Goal: Task Accomplishment & Management: Manage account settings

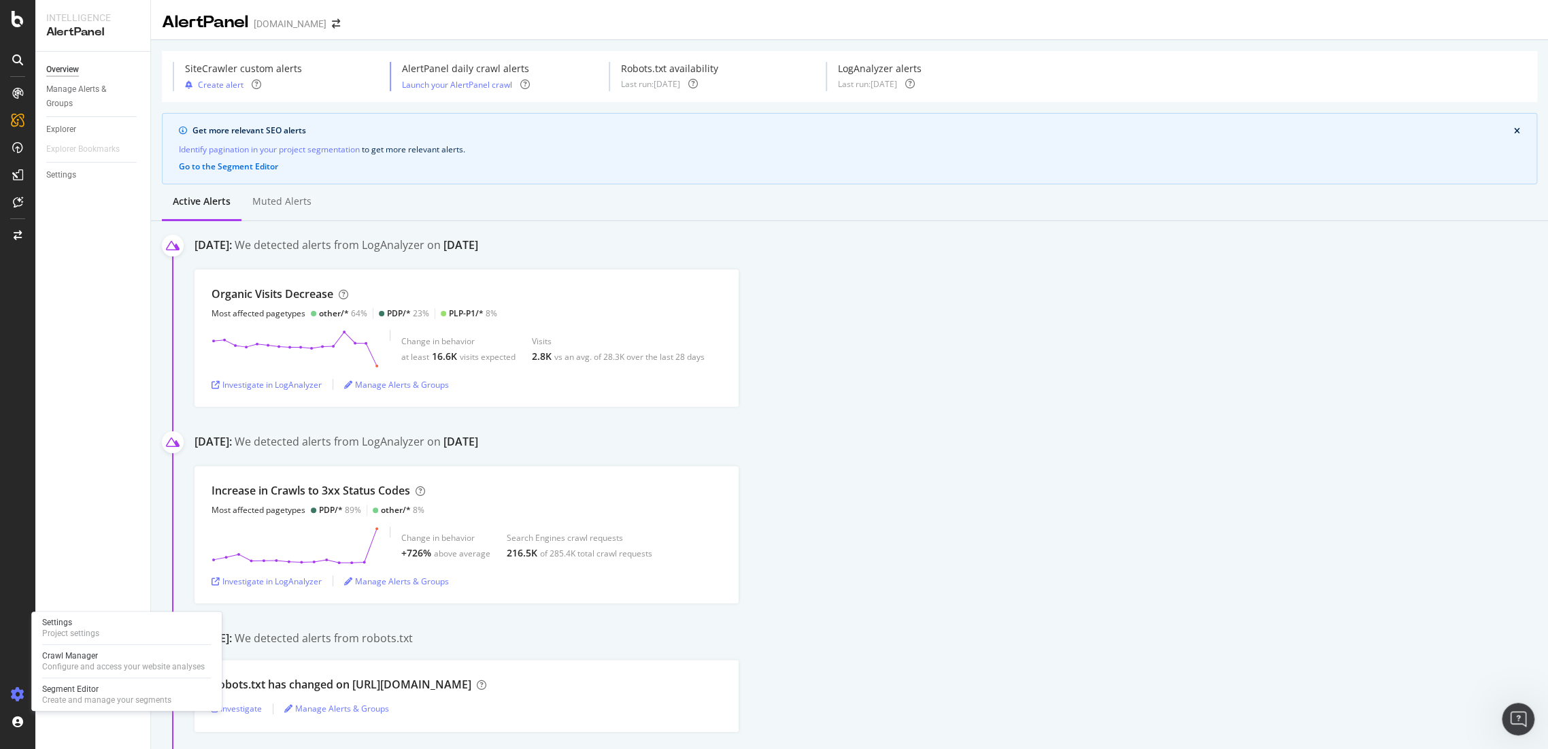
click at [17, 689] on icon at bounding box center [18, 695] width 14 height 14
click at [76, 658] on div "Crawl Manager" at bounding box center [123, 655] width 163 height 11
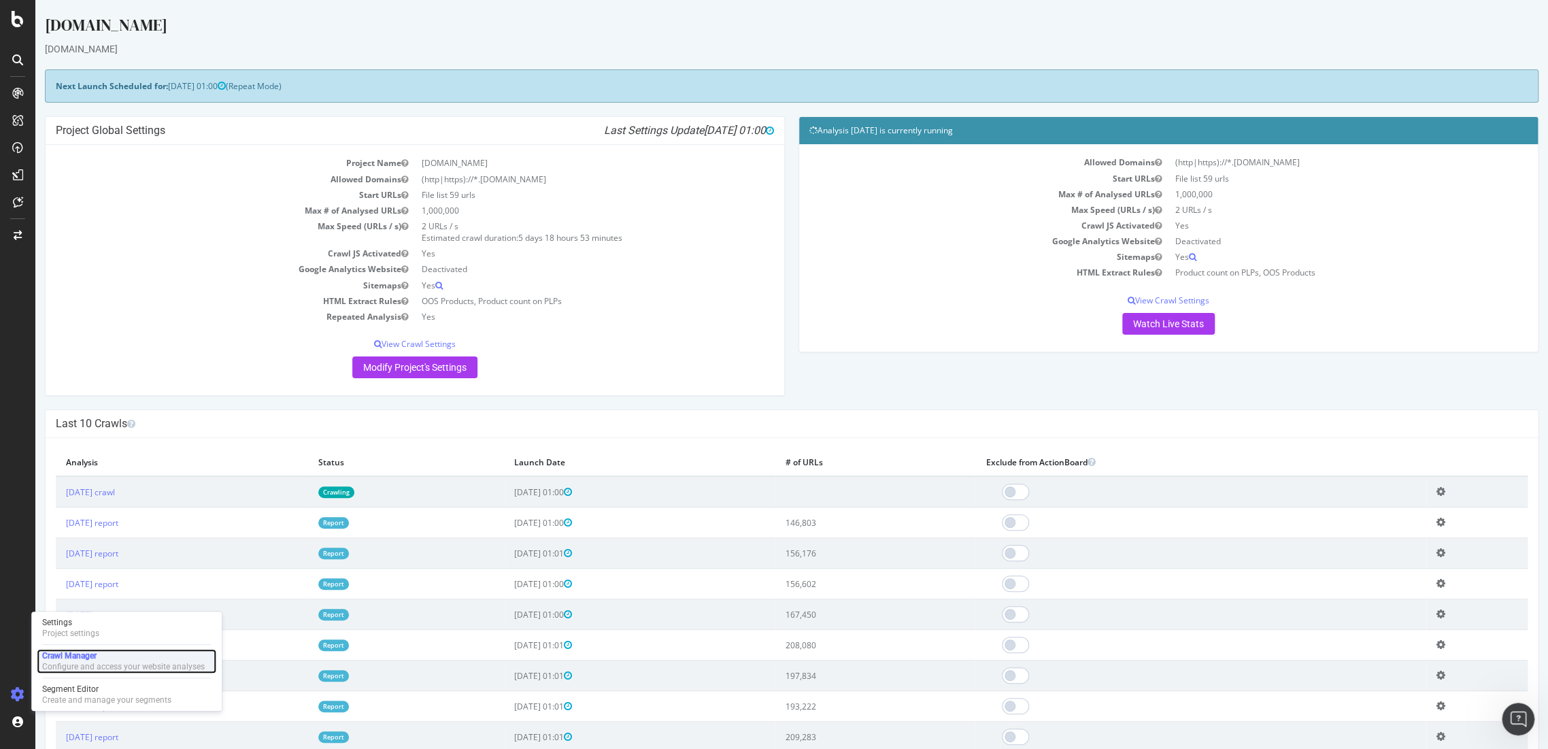
click at [60, 664] on div "Configure and access your website analyses" at bounding box center [123, 666] width 163 height 11
click at [14, 24] on icon at bounding box center [18, 19] width 12 height 16
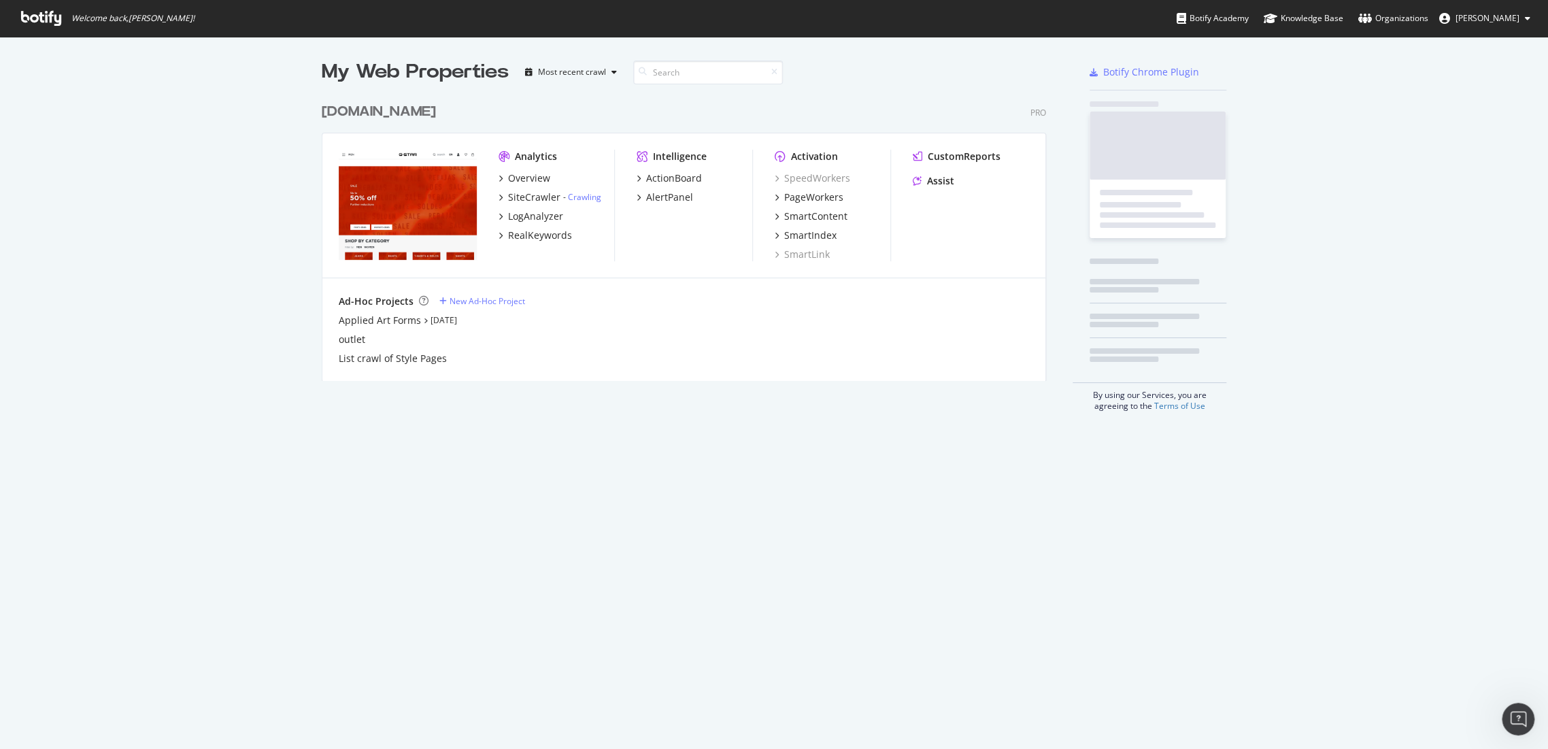
scroll to position [737, 1524]
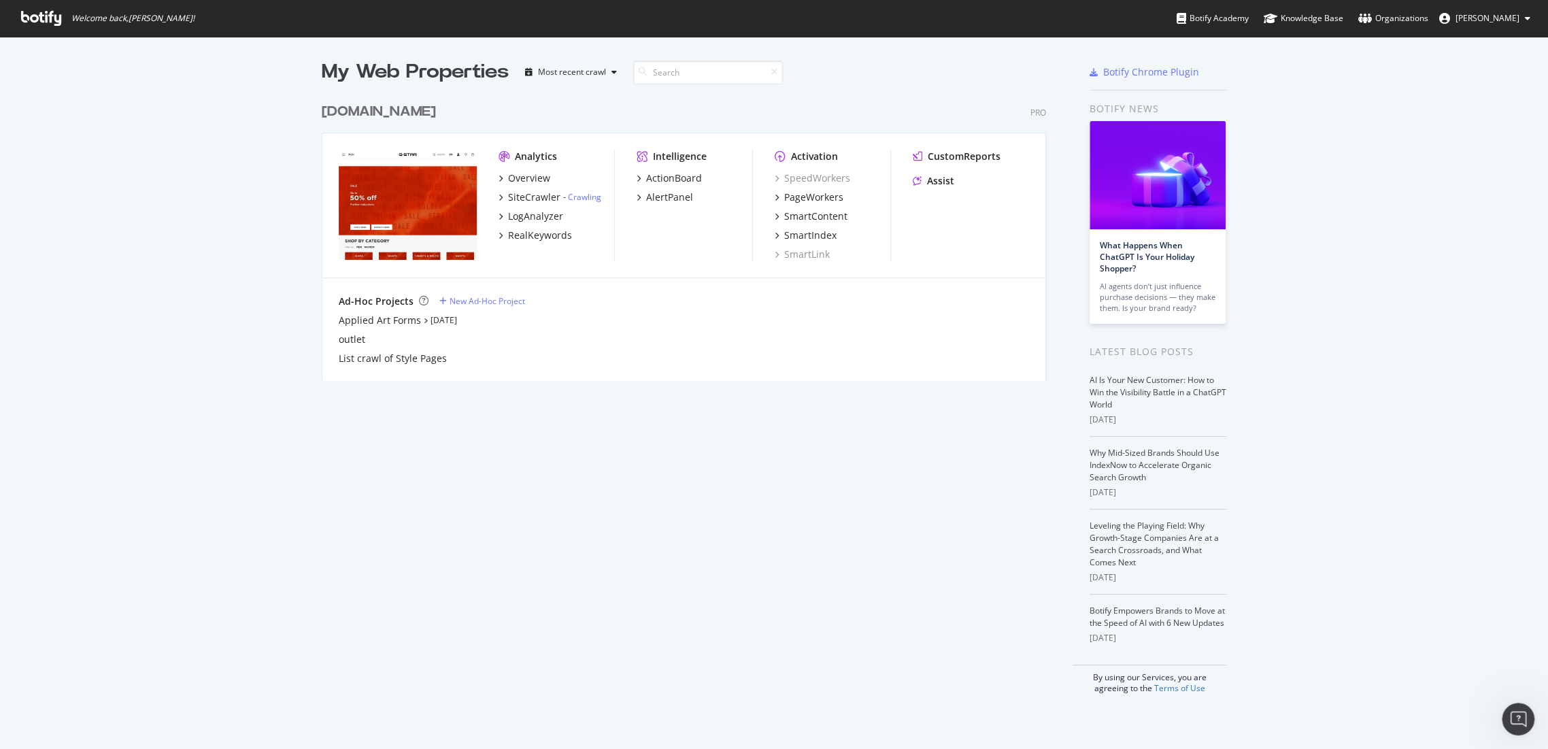
click at [375, 116] on div "[DOMAIN_NAME]" at bounding box center [379, 112] width 114 height 20
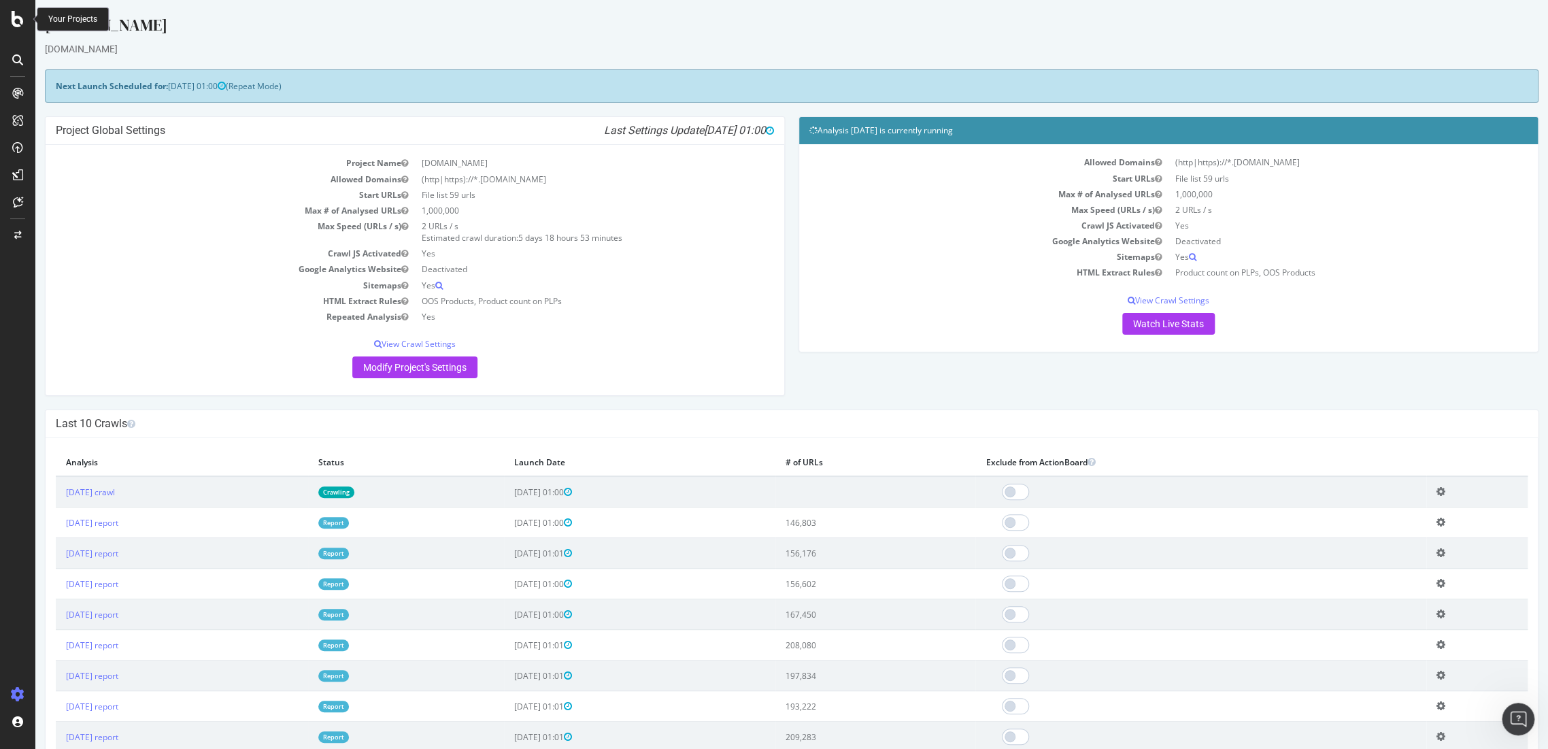
click at [12, 17] on icon at bounding box center [18, 19] width 12 height 16
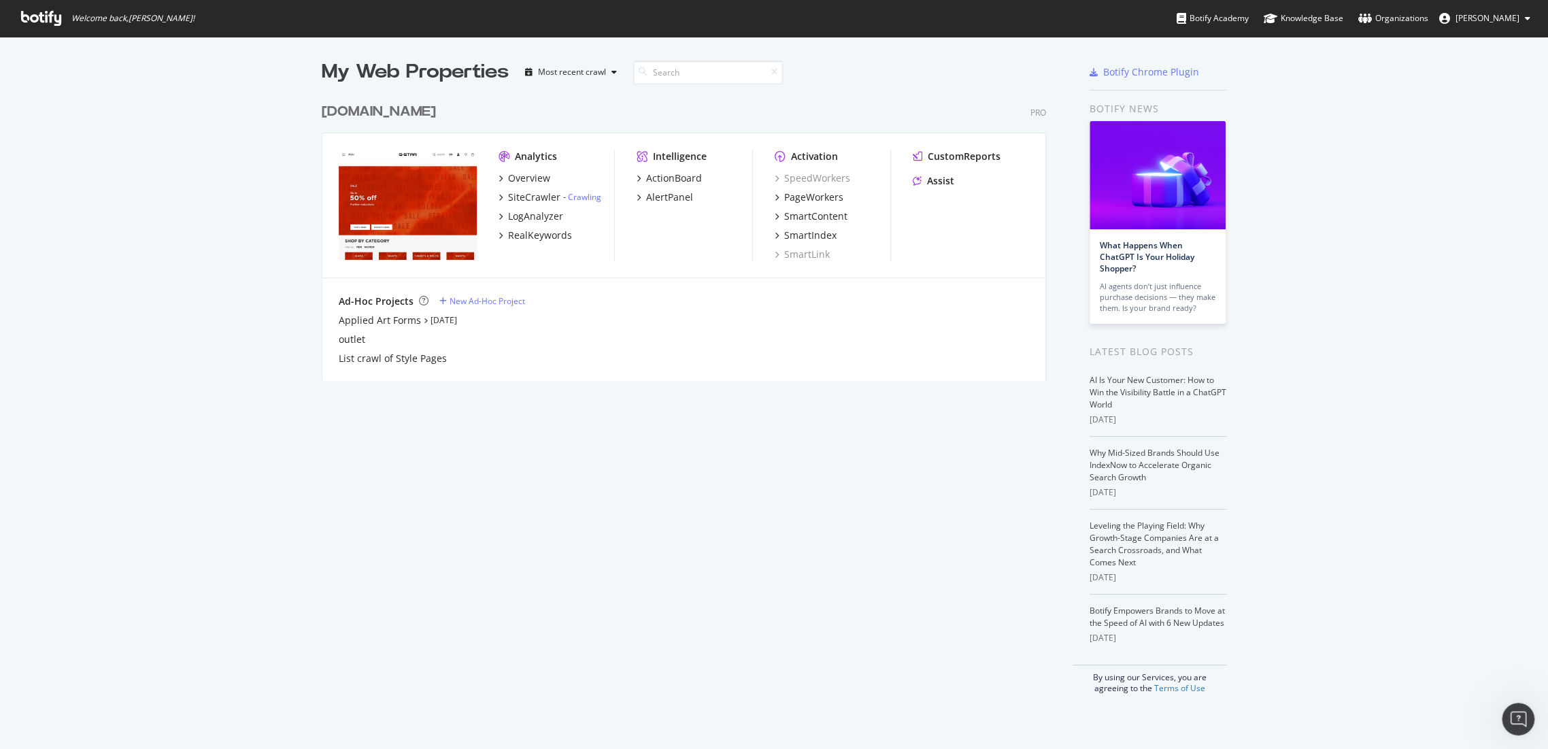
scroll to position [737, 1524]
click at [352, 335] on div "outlet" at bounding box center [352, 340] width 27 height 14
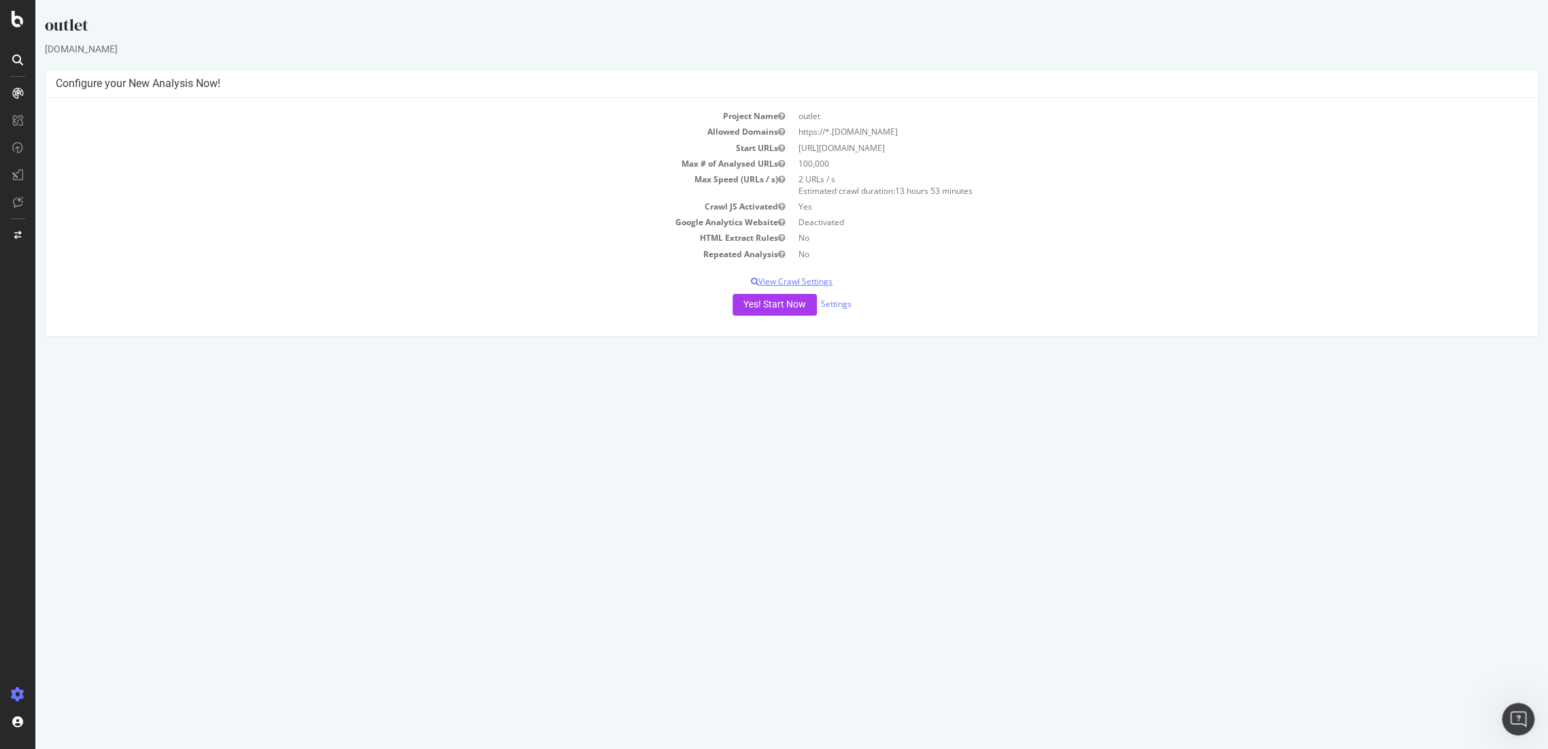
click at [825, 280] on p "View Crawl Settings" at bounding box center [792, 282] width 1472 height 12
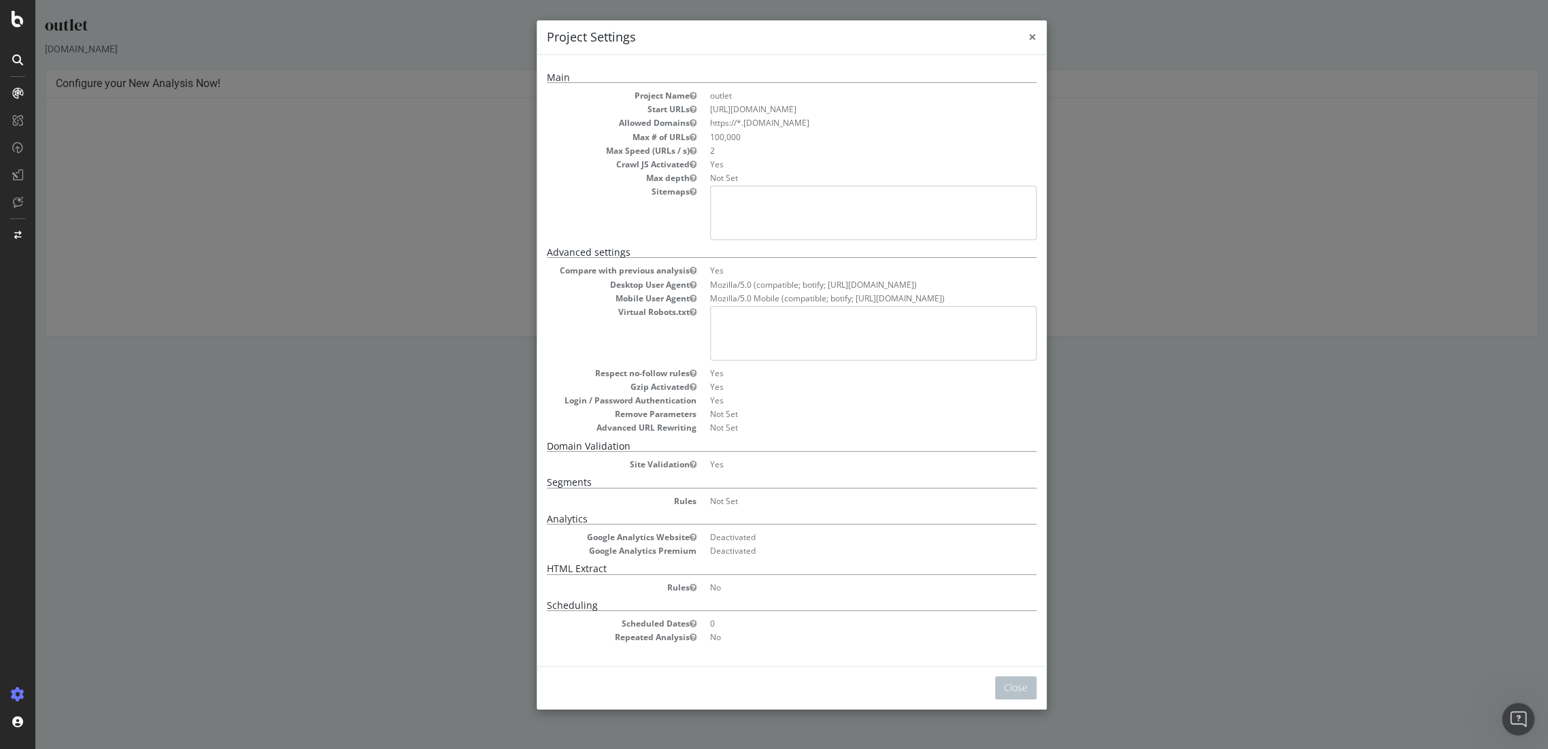
click at [1029, 32] on span "×" at bounding box center [1033, 36] width 8 height 19
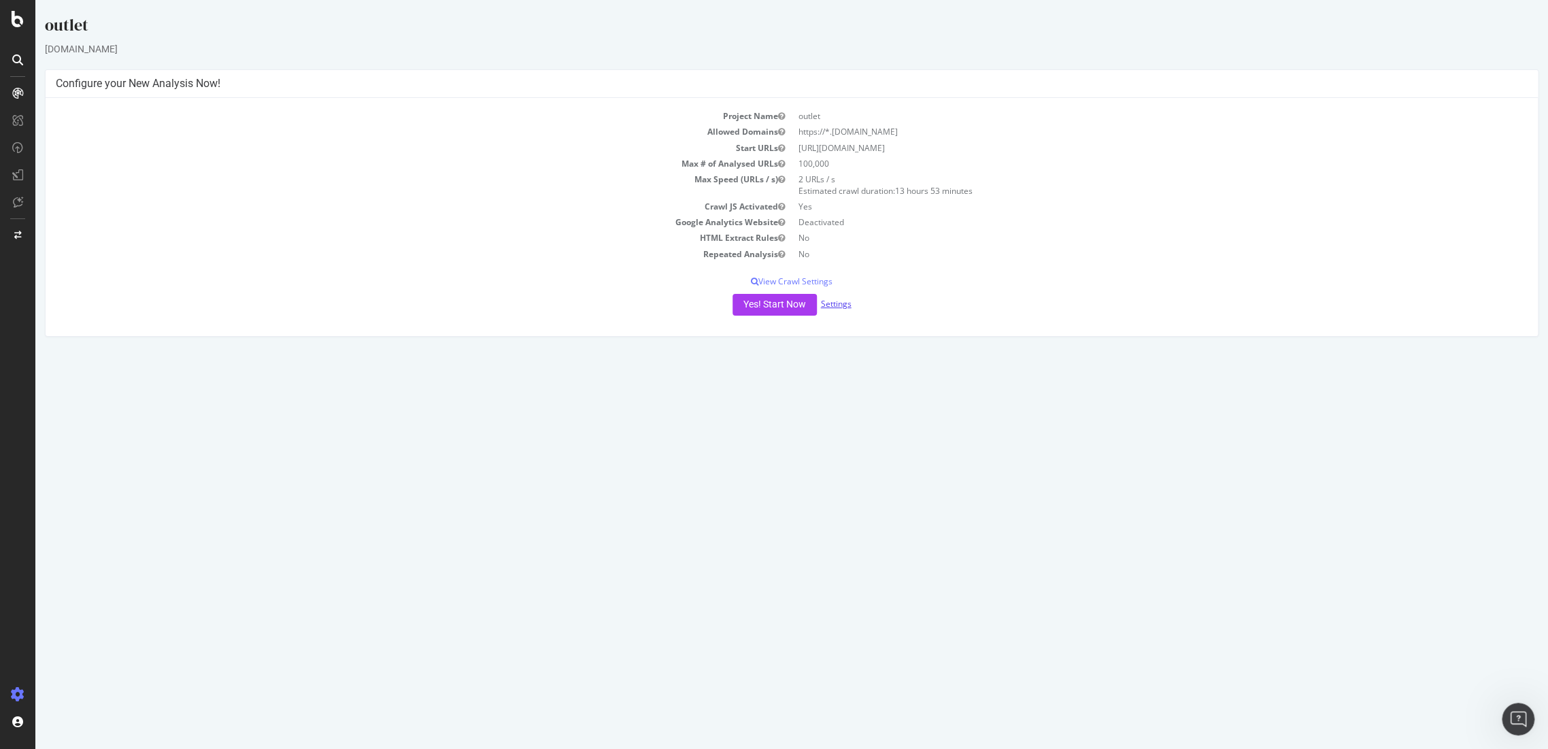
click at [836, 302] on link "Settings" at bounding box center [836, 304] width 31 height 12
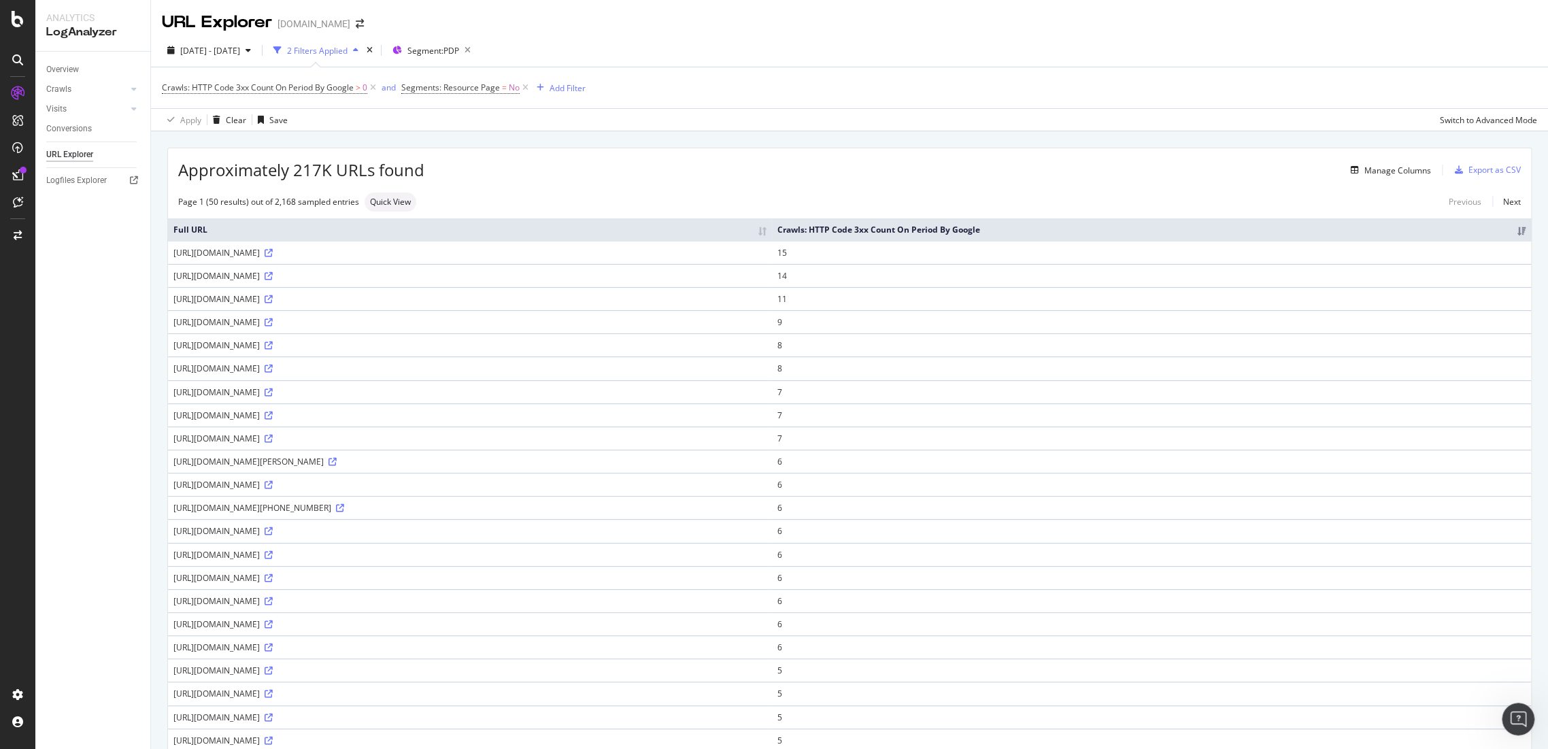
scroll to position [4852, 0]
